Goal: Task Accomplishment & Management: Complete application form

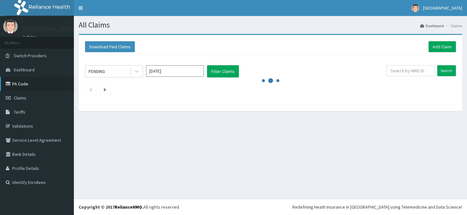
click at [26, 80] on link "PA Code" at bounding box center [37, 84] width 74 height 14
click at [22, 100] on span "Claims" at bounding box center [20, 98] width 13 height 6
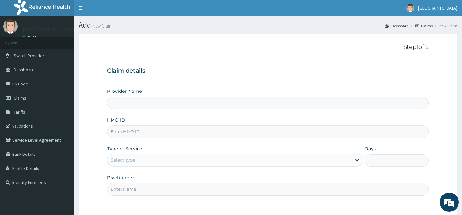
type input "[GEOGRAPHIC_DATA]"
click at [147, 103] on input "[GEOGRAPHIC_DATA]" at bounding box center [267, 103] width 321 height 13
click at [141, 128] on input "HMO ID" at bounding box center [267, 132] width 321 height 13
type input "SKN/10077/A"
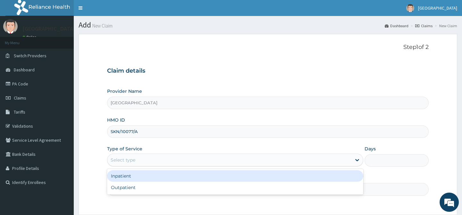
click at [133, 164] on div "Select type" at bounding box center [229, 160] width 244 height 10
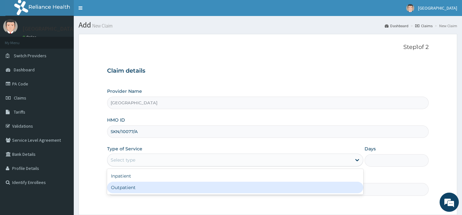
click at [129, 187] on div "Outpatient" at bounding box center [235, 188] width 256 height 12
type input "1"
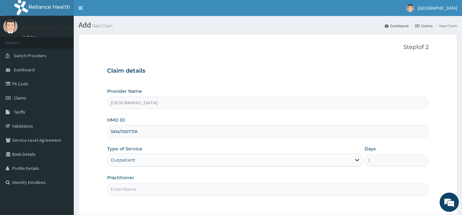
click at [134, 192] on input "Practitioner" at bounding box center [267, 189] width 321 height 13
type input "[PERSON_NAME] B.A"
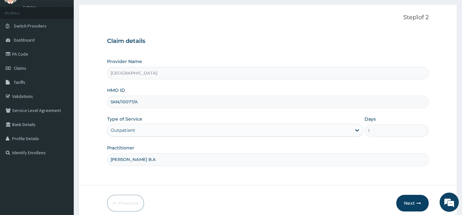
scroll to position [57, 0]
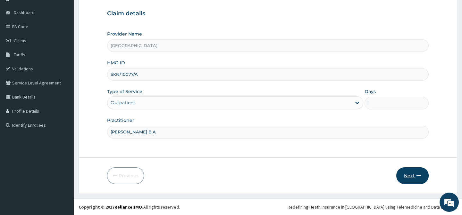
click at [410, 178] on button "Next" at bounding box center [412, 176] width 32 height 17
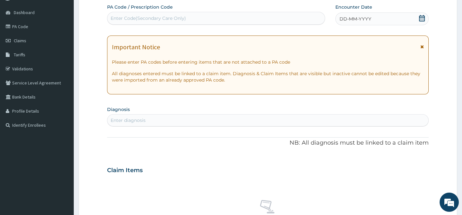
click at [425, 24] on div "DD-MM-YYYY" at bounding box center [381, 19] width 93 height 13
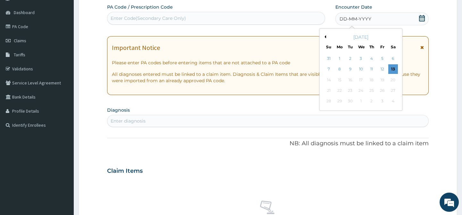
click at [423, 20] on icon at bounding box center [422, 18] width 6 height 6
click at [394, 69] on div "13" at bounding box center [393, 70] width 10 height 10
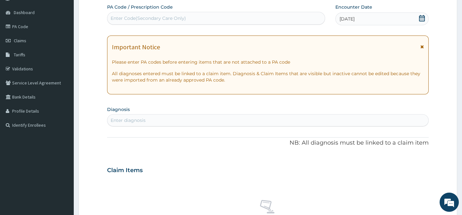
click at [219, 123] on div "Enter diagnosis" at bounding box center [267, 120] width 321 height 10
type input "ENTERITIS"
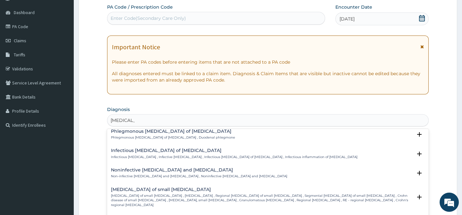
scroll to position [612, 0]
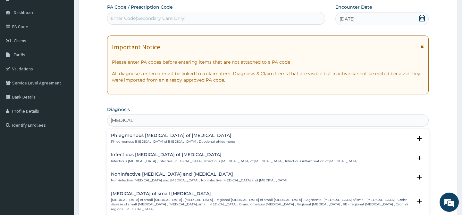
click at [158, 179] on p "Non-infective enteritis and colitis , Noninfective enteritis and colitis" at bounding box center [199, 181] width 176 height 4
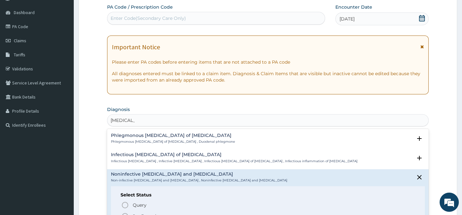
click at [128, 214] on circle "status option filled" at bounding box center [125, 217] width 6 height 6
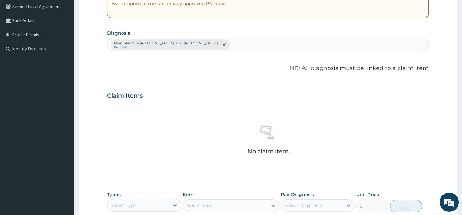
scroll to position [115, 0]
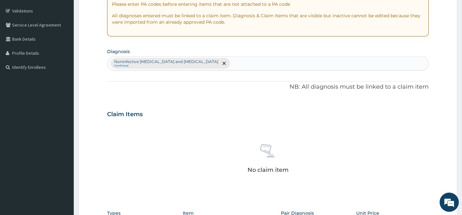
click at [199, 63] on div "Noninfective enteritis and colitis Confirmed" at bounding box center [267, 63] width 321 height 13
type input "PLASMODI"
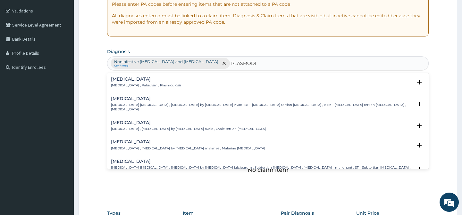
click at [145, 159] on h4 "Falciparum malaria" at bounding box center [261, 161] width 301 height 5
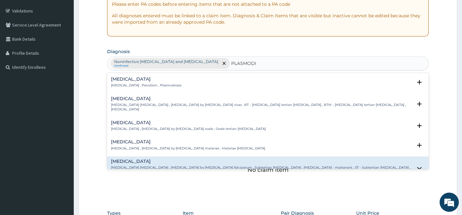
scroll to position [58, 0]
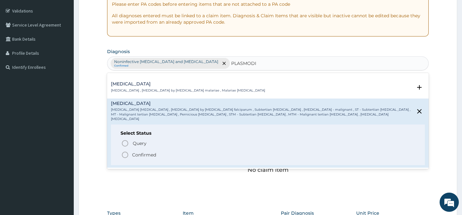
click at [127, 151] on icon "status option filled" at bounding box center [125, 155] width 8 height 8
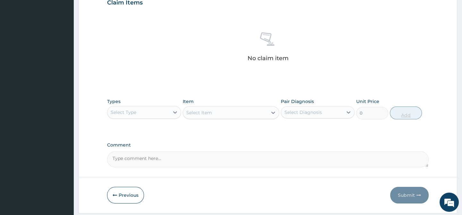
scroll to position [232, 0]
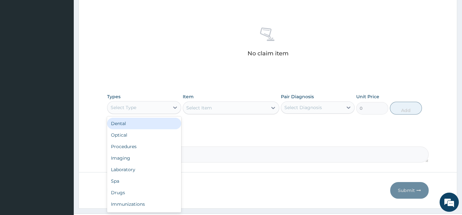
click at [148, 103] on div "Select Type" at bounding box center [138, 108] width 62 height 10
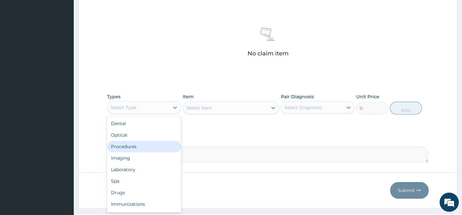
click at [123, 143] on div "Procedures" at bounding box center [144, 147] width 74 height 12
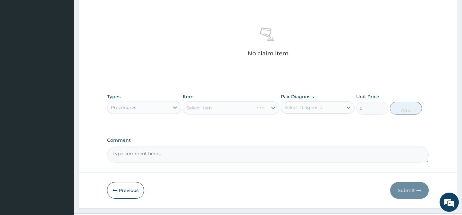
click at [326, 106] on div "Select Diagnosis" at bounding box center [312, 108] width 62 height 10
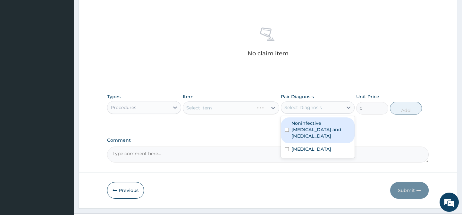
click at [315, 126] on label "Noninfective enteritis and colitis" at bounding box center [320, 129] width 59 height 19
checkbox input "true"
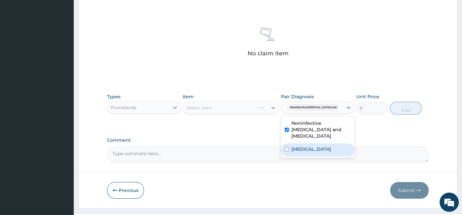
click at [308, 146] on label "Falciparum malaria" at bounding box center [311, 149] width 40 height 6
checkbox input "true"
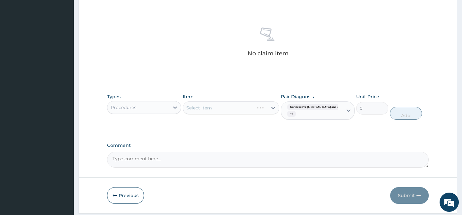
click at [250, 109] on div "Select Item" at bounding box center [231, 108] width 97 height 13
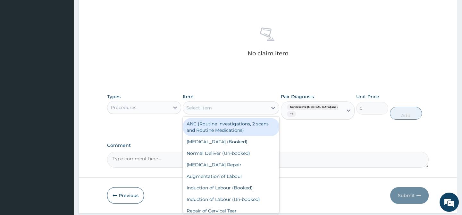
click at [251, 108] on div "Select Item" at bounding box center [225, 108] width 84 height 10
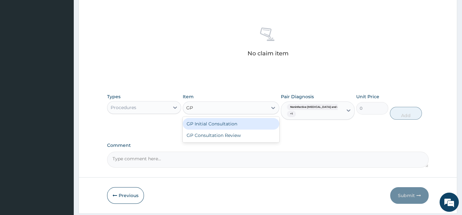
type input "GP"
click at [240, 122] on div "GP Initial Consultation" at bounding box center [231, 124] width 97 height 12
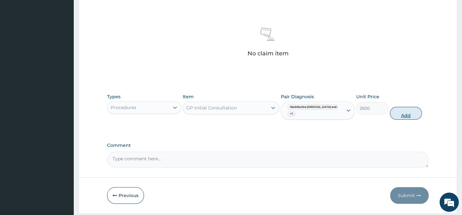
click at [416, 115] on button "Add" at bounding box center [406, 113] width 32 height 13
type input "0"
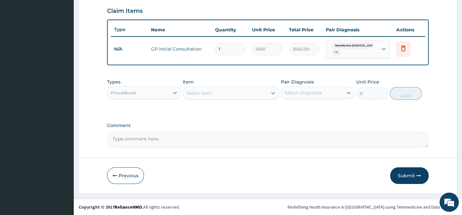
scroll to position [223, 0]
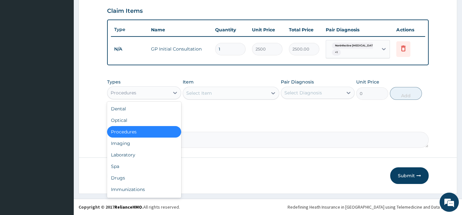
click at [150, 91] on div "Procedures" at bounding box center [138, 93] width 62 height 10
drag, startPoint x: 118, startPoint y: 179, endPoint x: 123, endPoint y: 177, distance: 5.6
click at [119, 179] on div "Drugs" at bounding box center [144, 179] width 74 height 12
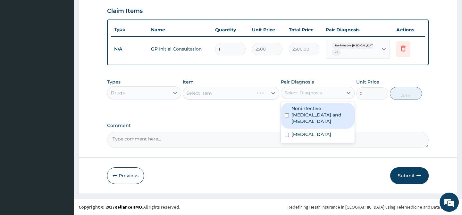
click at [320, 94] on div "Select Diagnosis" at bounding box center [303, 93] width 38 height 6
drag, startPoint x: 303, startPoint y: 106, endPoint x: 303, endPoint y: 114, distance: 8.3
click at [303, 107] on label "Noninfective enteritis and colitis" at bounding box center [320, 114] width 59 height 19
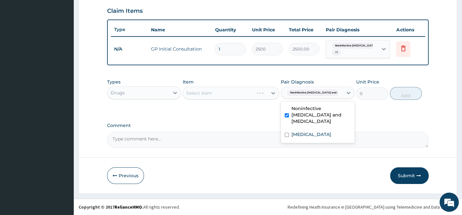
click at [292, 122] on div "Noninfective enteritis and colitis" at bounding box center [318, 116] width 74 height 26
checkbox input "false"
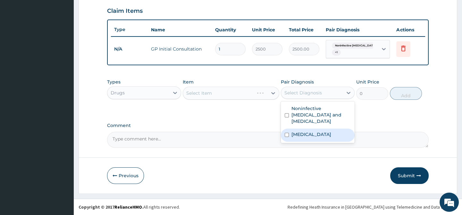
click at [292, 131] on label "Falciparum malaria" at bounding box center [311, 134] width 40 height 6
checkbox input "true"
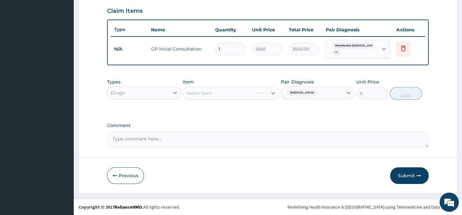
click at [235, 94] on div "Select Item" at bounding box center [231, 93] width 97 height 13
click at [232, 92] on div "Select Item" at bounding box center [231, 93] width 97 height 13
click at [228, 94] on div "Select Item" at bounding box center [225, 93] width 84 height 10
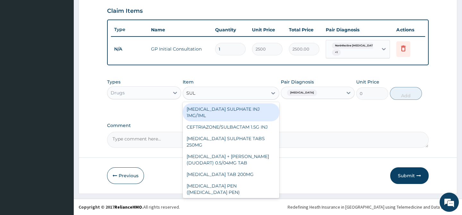
type input "SULP"
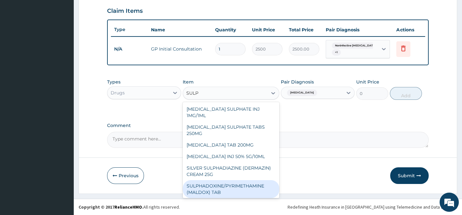
click at [254, 186] on div "SULPHADOXINE/PYRIMETHAMINE (MALDOX) TAB" at bounding box center [231, 190] width 97 height 18
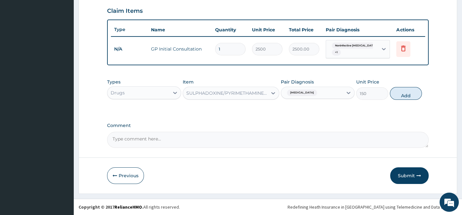
click at [256, 93] on div "SULPHADOXINE/PYRIMETHAMINE (MALDOX) TAB" at bounding box center [227, 93] width 82 height 6
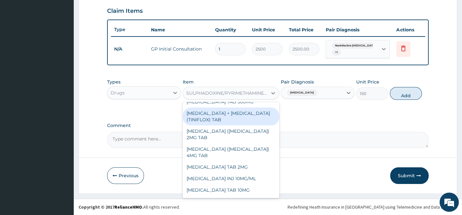
scroll to position [6738, 0]
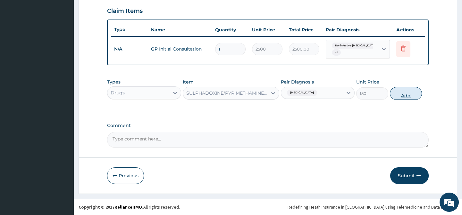
click at [402, 90] on button "Add" at bounding box center [406, 93] width 32 height 13
type input "0"
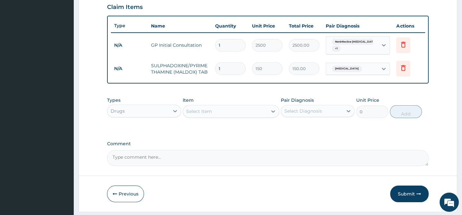
type input "0.00"
type input "3"
type input "450.00"
type input "3"
click at [198, 115] on div "Select Item" at bounding box center [199, 111] width 26 height 6
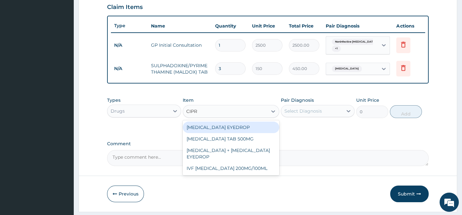
type input "CIPRO"
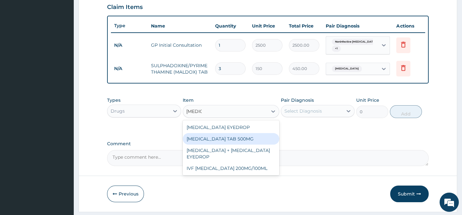
click at [218, 145] on div "CIPROFLOXACIN TAB 500MG" at bounding box center [231, 139] width 97 height 12
type input "50"
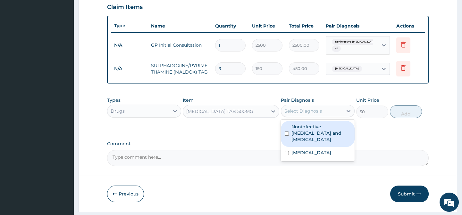
click at [299, 114] on div "Select Diagnosis" at bounding box center [303, 111] width 38 height 6
click at [295, 131] on label "Noninfective enteritis and colitis" at bounding box center [320, 133] width 59 height 19
checkbox input "true"
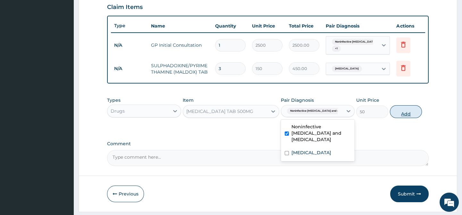
click at [415, 118] on button "Add" at bounding box center [406, 111] width 32 height 13
type input "0"
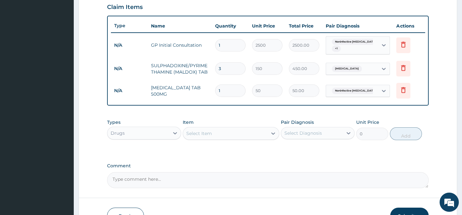
type input "10"
type input "500.00"
type input "10"
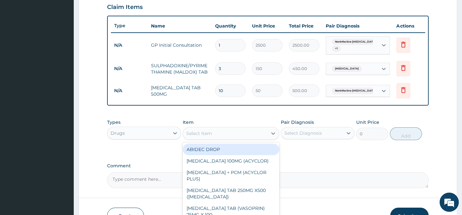
click at [242, 133] on div "Select Item" at bounding box center [225, 134] width 84 height 10
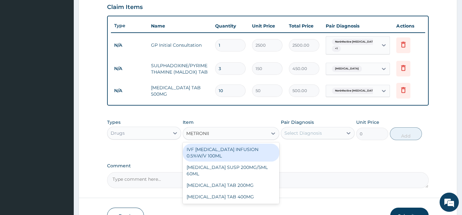
type input "METRONIDA"
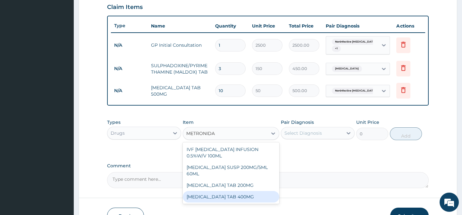
click at [221, 201] on div "METRONIDAZOLE TAB 400MG" at bounding box center [231, 197] width 97 height 12
type input "20"
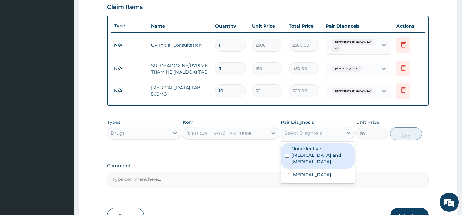
click at [308, 134] on div "Select Diagnosis" at bounding box center [303, 133] width 38 height 6
click at [305, 152] on label "Noninfective enteritis and colitis" at bounding box center [320, 155] width 59 height 19
checkbox input "true"
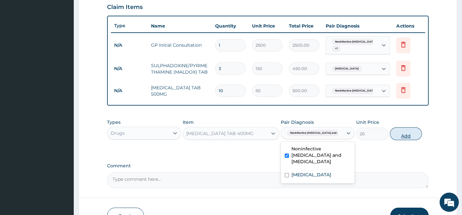
click at [405, 136] on button "Add" at bounding box center [406, 134] width 32 height 13
type input "0"
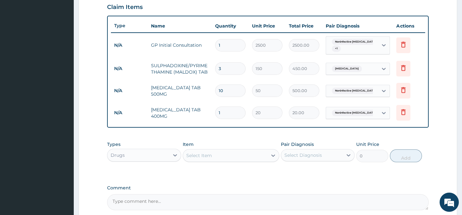
type input "15"
type input "300.00"
type input "15"
click at [199, 159] on div "Select Item" at bounding box center [199, 156] width 26 height 6
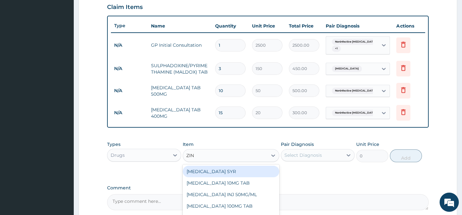
type input "ZINC"
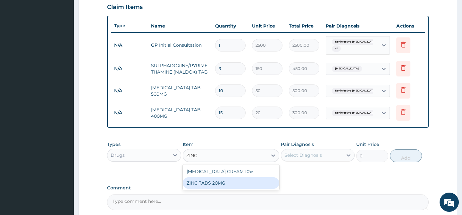
click at [206, 189] on div "ZINC TABS 20MG" at bounding box center [231, 184] width 97 height 12
type input "20"
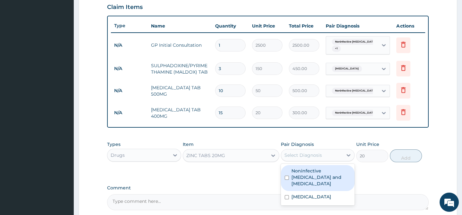
click at [309, 157] on div "Select Diagnosis" at bounding box center [303, 155] width 38 height 6
click at [308, 175] on label "Noninfective enteritis and colitis" at bounding box center [320, 177] width 59 height 19
checkbox input "true"
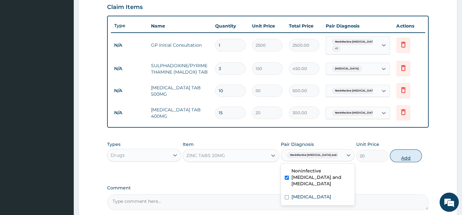
click at [398, 156] on button "Add" at bounding box center [406, 156] width 32 height 13
type input "0"
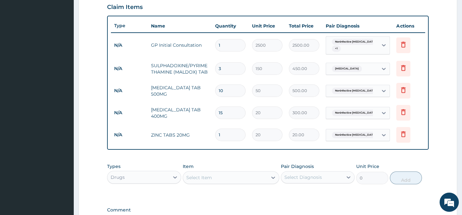
type input "0.00"
type input "5"
type input "100.00"
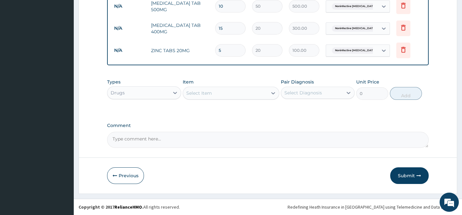
scroll to position [312, 0]
type input "5"
click at [399, 174] on button "Submit" at bounding box center [409, 176] width 38 height 17
